Goal: Task Accomplishment & Management: Use online tool/utility

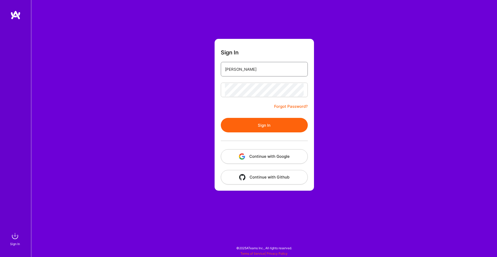
type input "[PERSON_NAME][EMAIL_ADDRESS][DOMAIN_NAME]"
drag, startPoint x: 285, startPoint y: 122, endPoint x: 289, endPoint y: 118, distance: 6.2
click at [284, 122] on button "Sign In" at bounding box center [264, 125] width 87 height 15
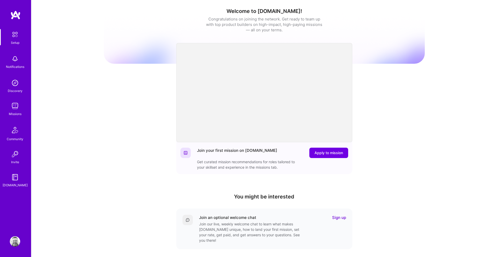
click at [12, 103] on img at bounding box center [15, 106] width 10 height 10
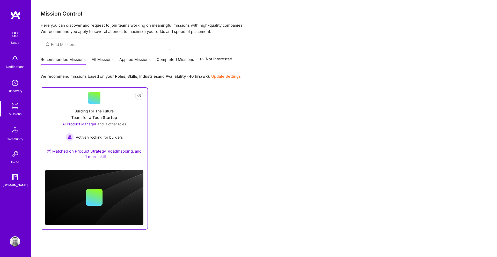
click at [117, 103] on link "Not Interested Building For The Future Team for a Tech Startup AI Product Manag…" at bounding box center [94, 129] width 98 height 74
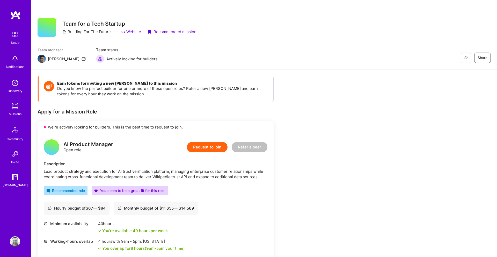
click at [15, 105] on img at bounding box center [15, 106] width 10 height 10
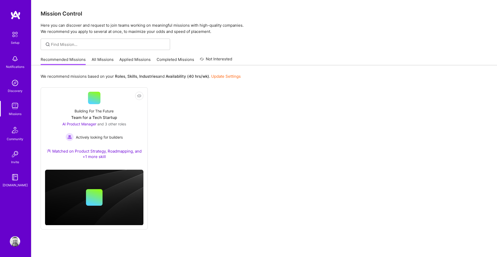
click at [105, 59] on link "All Missions" at bounding box center [103, 61] width 22 height 9
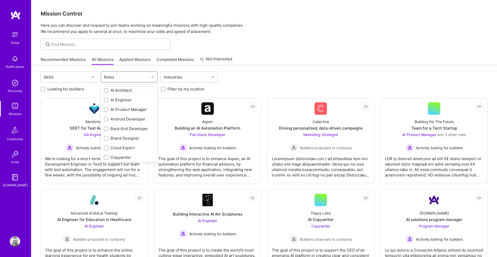
click at [124, 79] on div "Roles" at bounding box center [125, 77] width 48 height 10
click at [135, 112] on div "AI Product Manager" at bounding box center [129, 109] width 51 height 5
checkbox input "true"
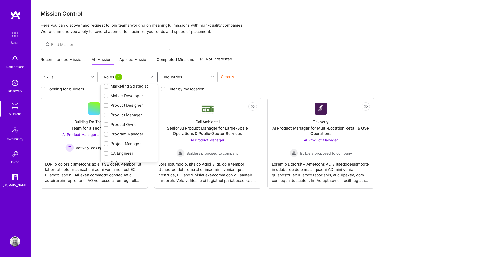
scroll to position [161, 0]
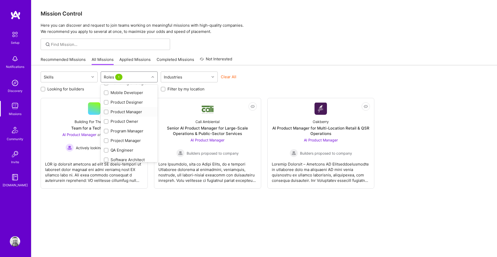
click at [133, 111] on div "Product Manager" at bounding box center [129, 111] width 51 height 5
checkbox input "true"
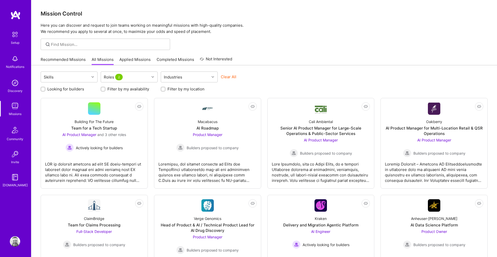
click at [258, 71] on div "Skills Roles 2 Industries Clear All Looking for builders Filter by my availabil…" at bounding box center [264, 227] width 466 height 324
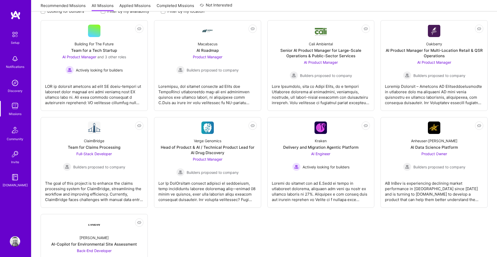
scroll to position [76, 0]
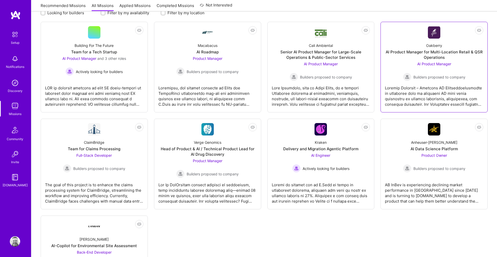
click at [435, 71] on div "AI Product Manager Builders proposed to company" at bounding box center [434, 71] width 62 height 20
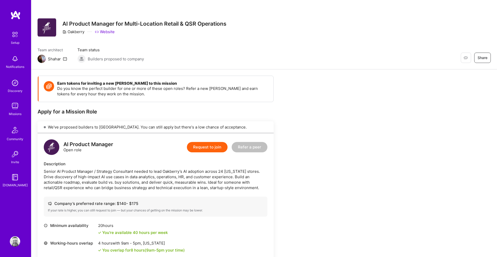
click at [15, 109] on img at bounding box center [15, 106] width 10 height 10
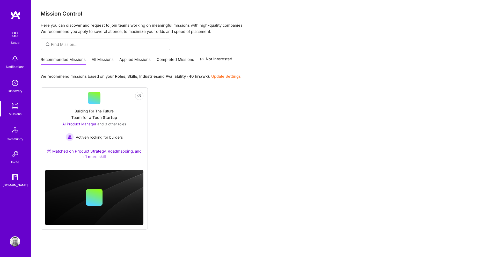
click at [125, 58] on link "Applied Missions" at bounding box center [134, 61] width 31 height 9
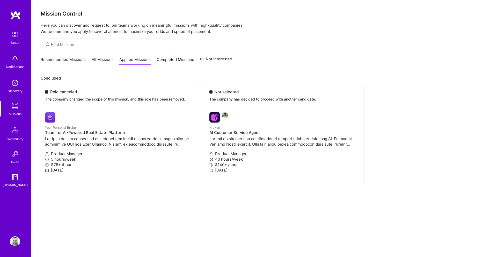
click at [204, 57] on link "Not Interested" at bounding box center [216, 60] width 32 height 9
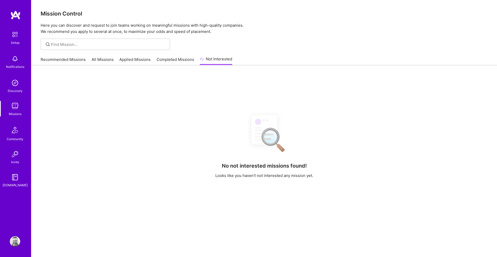
click at [164, 59] on link "Completed Missions" at bounding box center [176, 61] width 38 height 9
click at [140, 60] on link "Applied Missions" at bounding box center [134, 61] width 31 height 9
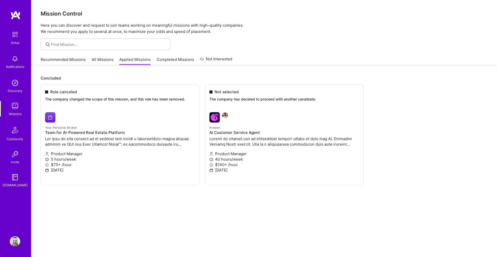
drag, startPoint x: 98, startPoint y: 59, endPoint x: 90, endPoint y: 61, distance: 8.7
click at [98, 59] on link "All Missions" at bounding box center [103, 61] width 22 height 9
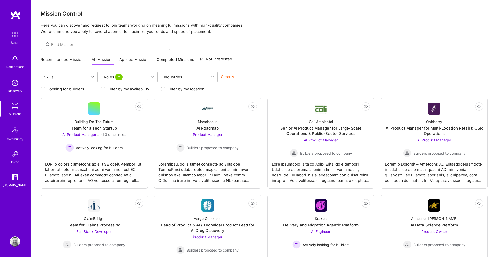
click at [19, 136] on div "Community" at bounding box center [15, 138] width 17 height 5
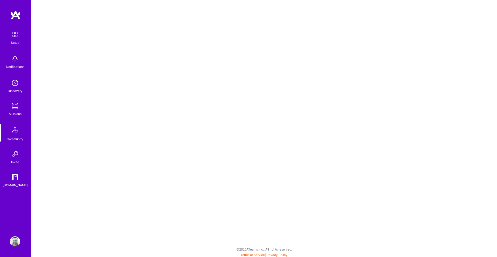
scroll to position [1, 0]
